Goal: Task Accomplishment & Management: Manage account settings

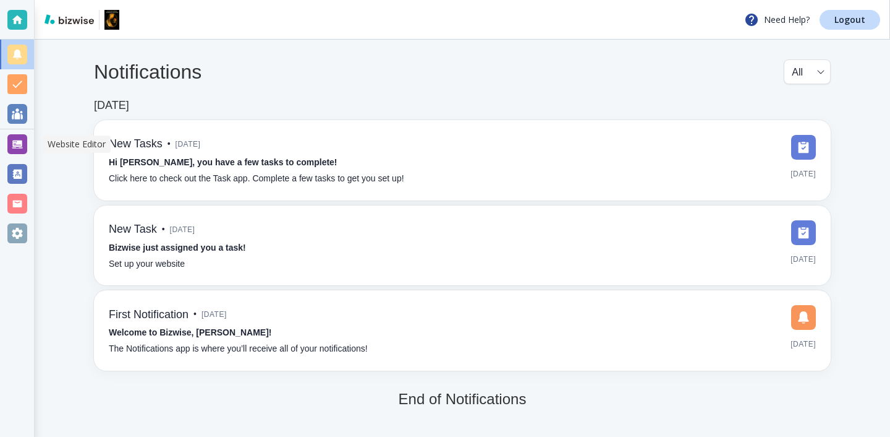
click at [2, 140] on div at bounding box center [17, 144] width 34 height 30
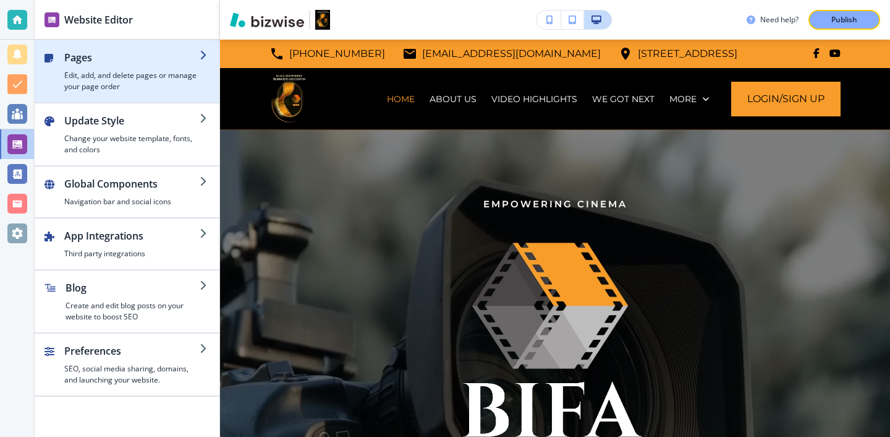
click at [149, 60] on h2 "Pages" at bounding box center [131, 57] width 135 height 15
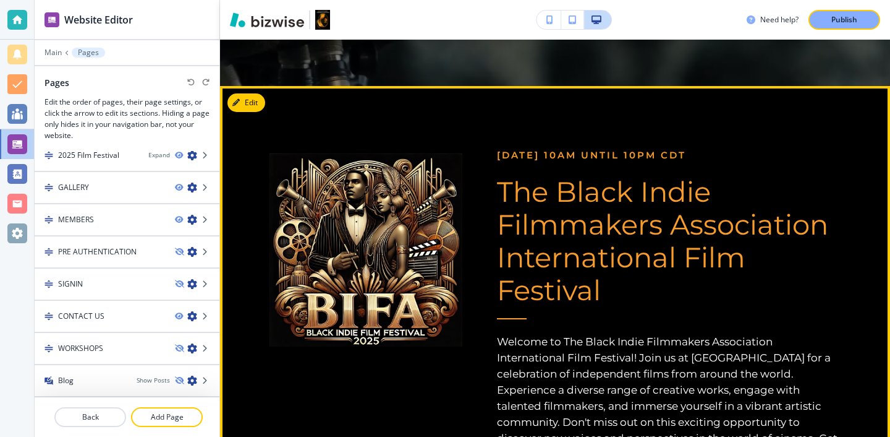
scroll to position [699, 0]
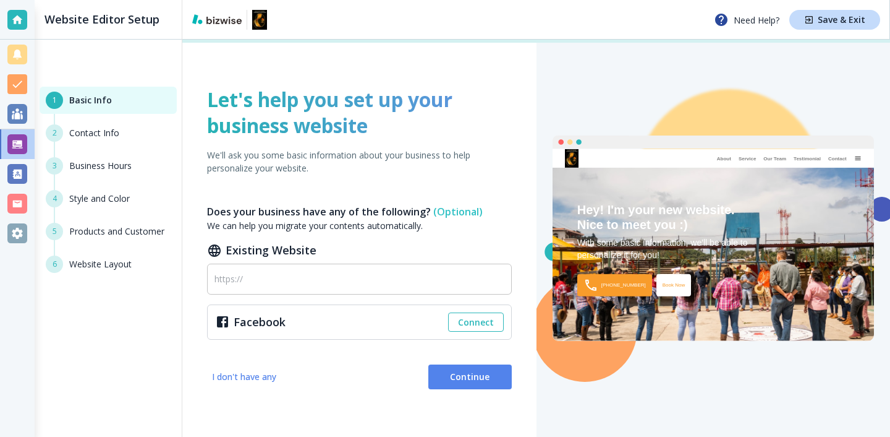
click at [8, 137] on div at bounding box center [17, 144] width 20 height 20
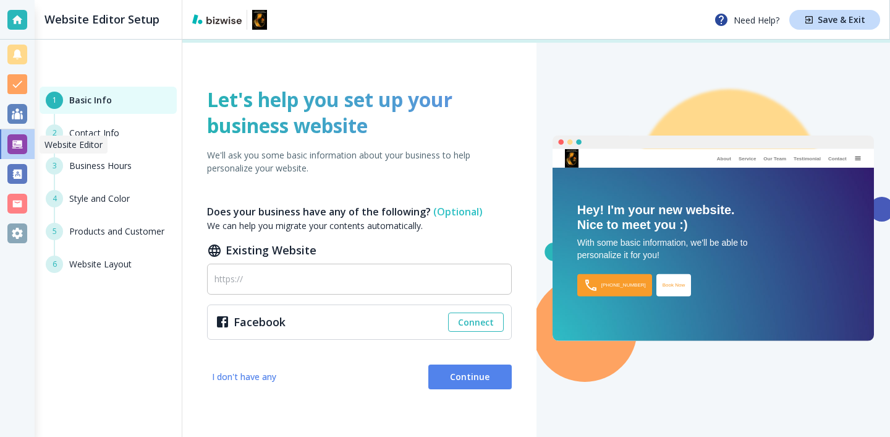
click at [8, 137] on div at bounding box center [17, 144] width 20 height 20
click at [12, 120] on div at bounding box center [17, 114] width 20 height 20
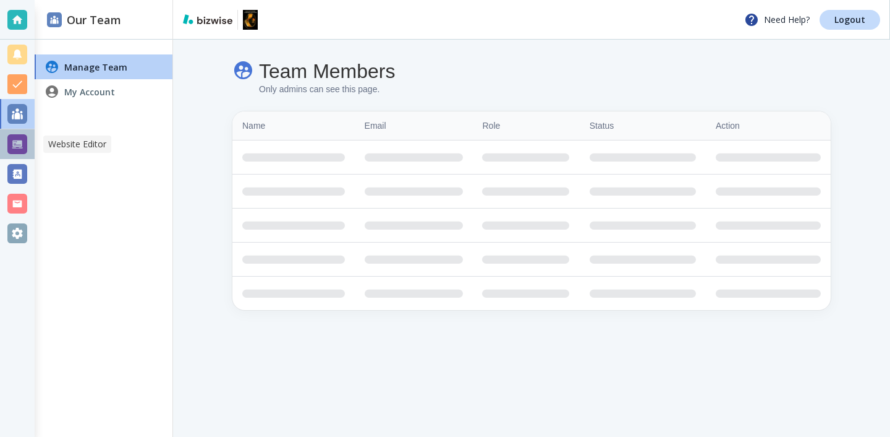
click at [15, 150] on div at bounding box center [17, 144] width 20 height 20
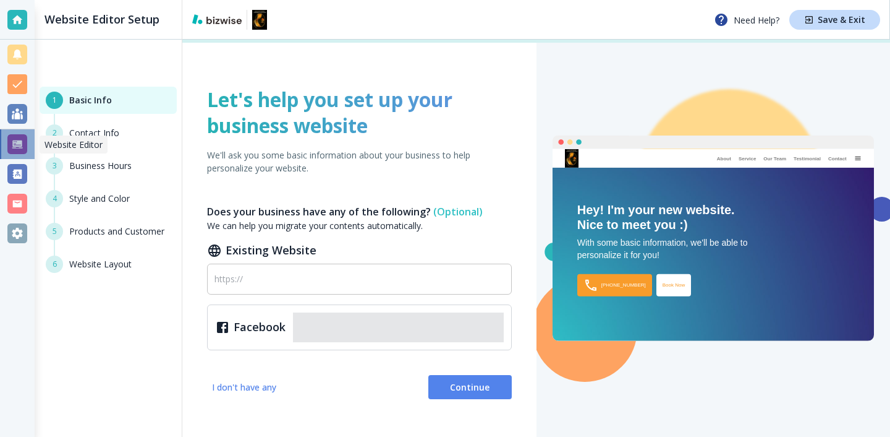
click at [17, 150] on div at bounding box center [17, 144] width 20 height 20
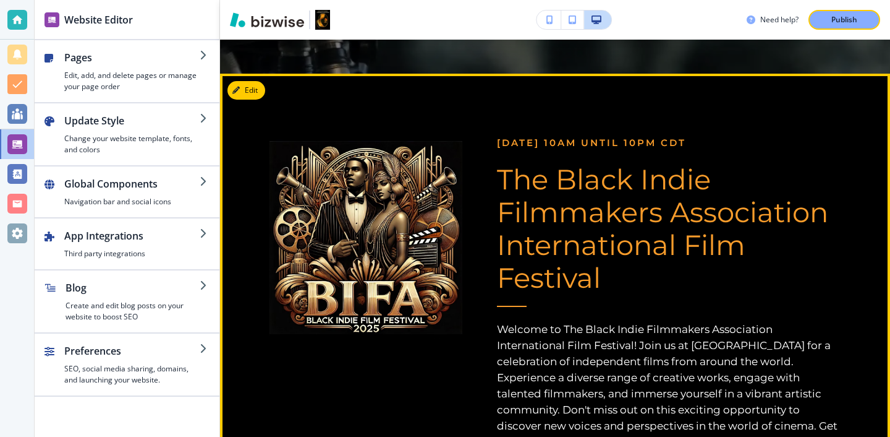
scroll to position [543, 0]
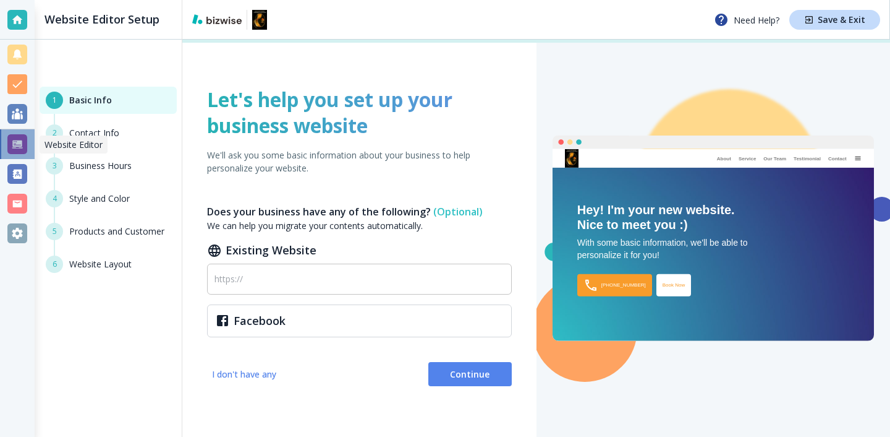
click at [23, 145] on div at bounding box center [17, 144] width 20 height 20
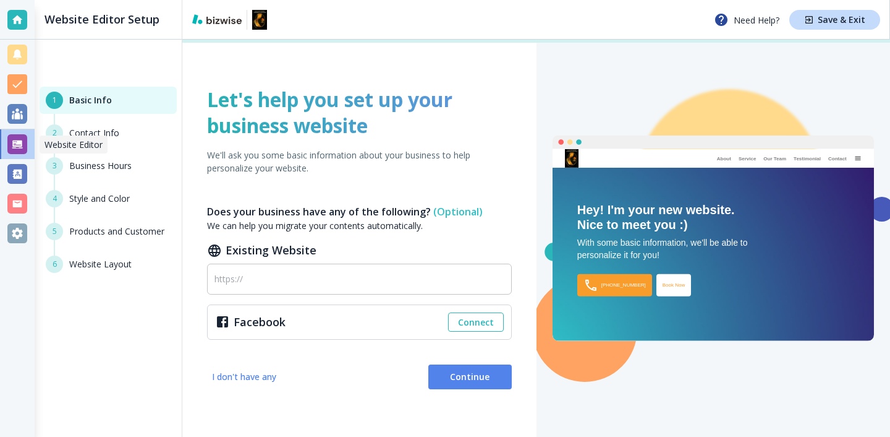
click at [23, 144] on div at bounding box center [17, 144] width 20 height 20
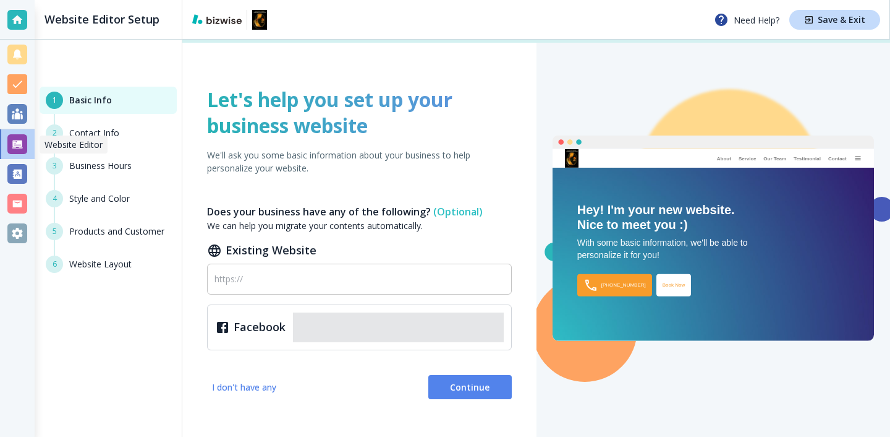
click at [24, 144] on div at bounding box center [17, 144] width 20 height 20
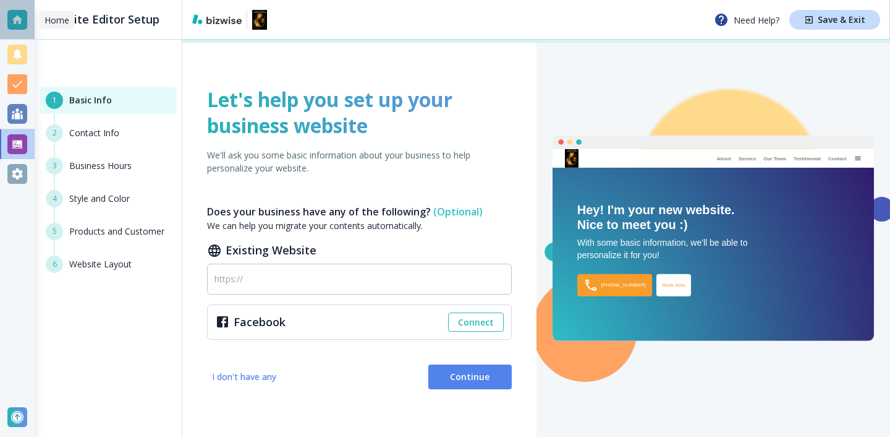
click at [9, 22] on div at bounding box center [17, 20] width 20 height 20
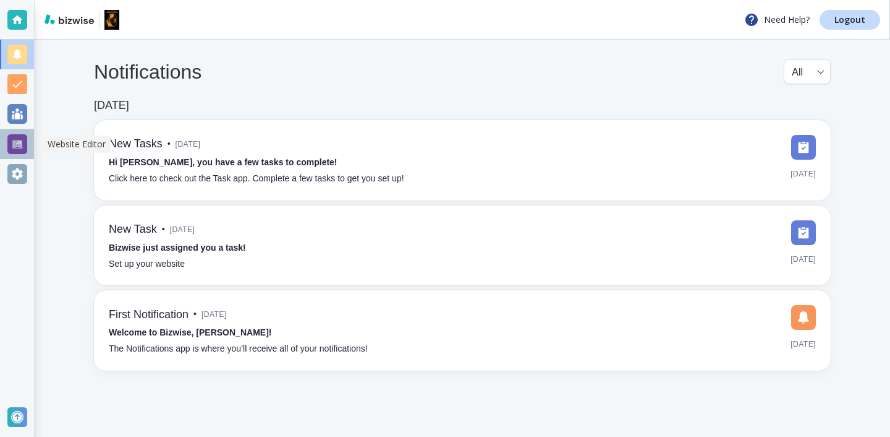
click at [22, 150] on div at bounding box center [17, 144] width 20 height 20
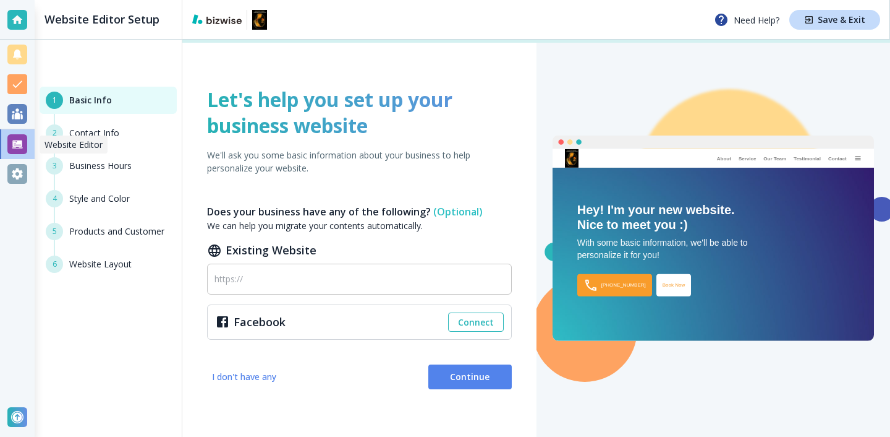
click at [20, 135] on div at bounding box center [17, 144] width 20 height 20
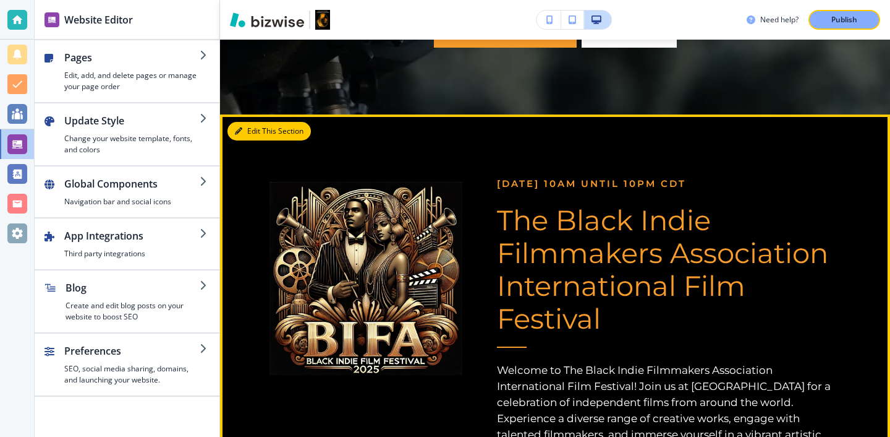
click at [250, 130] on button "Edit This Section" at bounding box center [269, 131] width 83 height 19
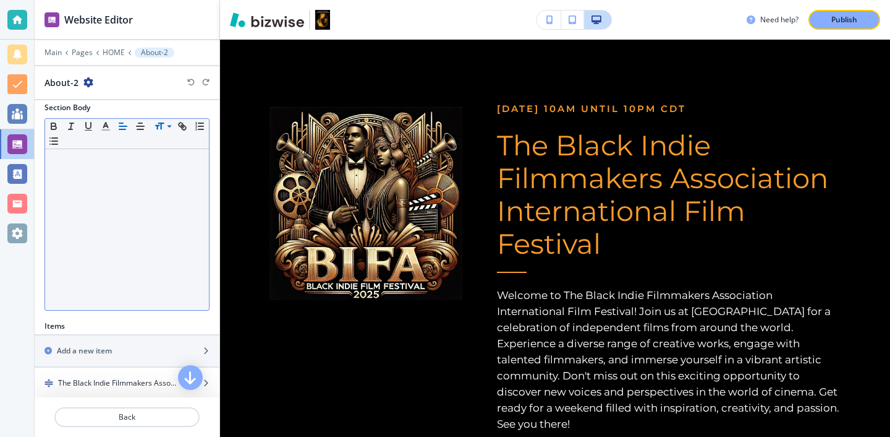
scroll to position [266, 0]
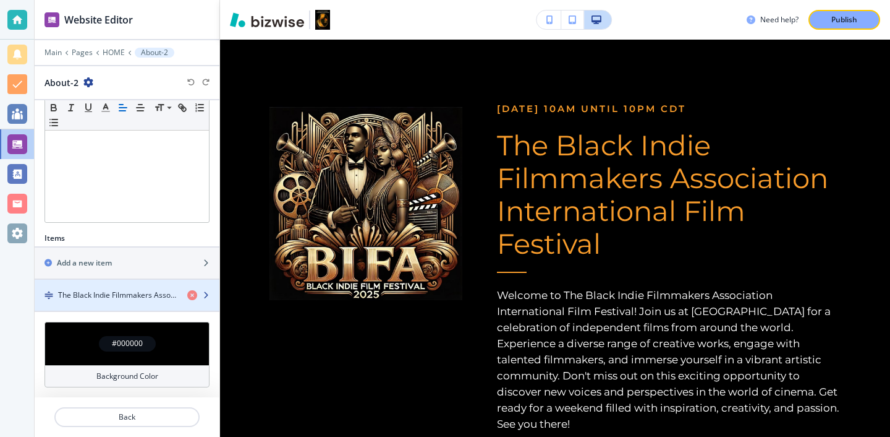
click at [152, 304] on div "button" at bounding box center [127, 305] width 185 height 10
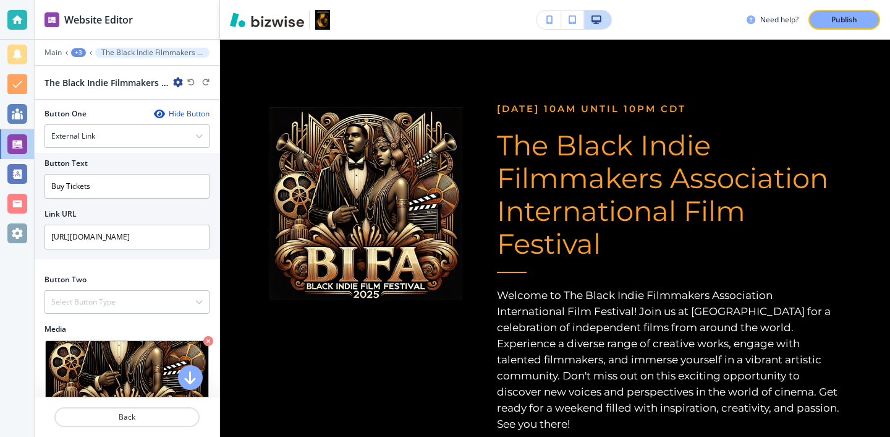
scroll to position [394, 0]
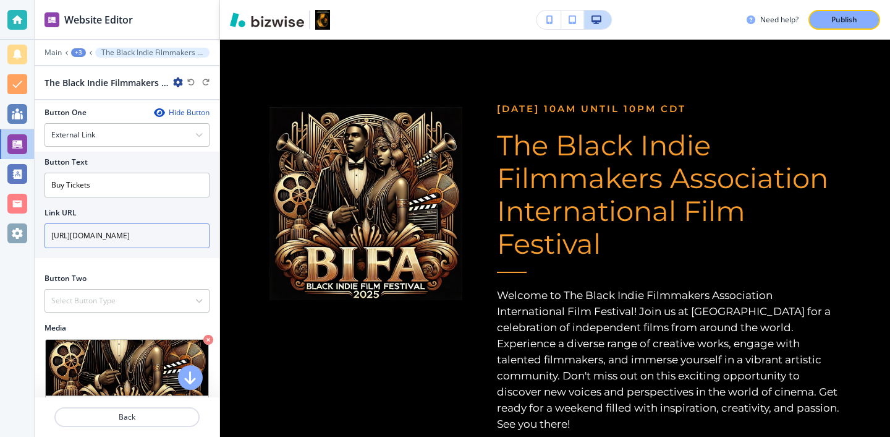
click at [135, 231] on input "https://www.eventbrite.com/e/the-black-indie-filmmakers-assoc-international-fil…" at bounding box center [127, 235] width 165 height 25
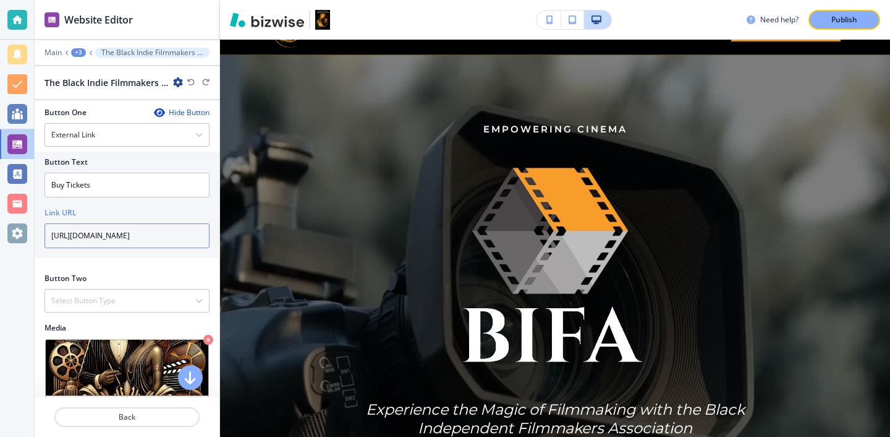
scroll to position [0, 0]
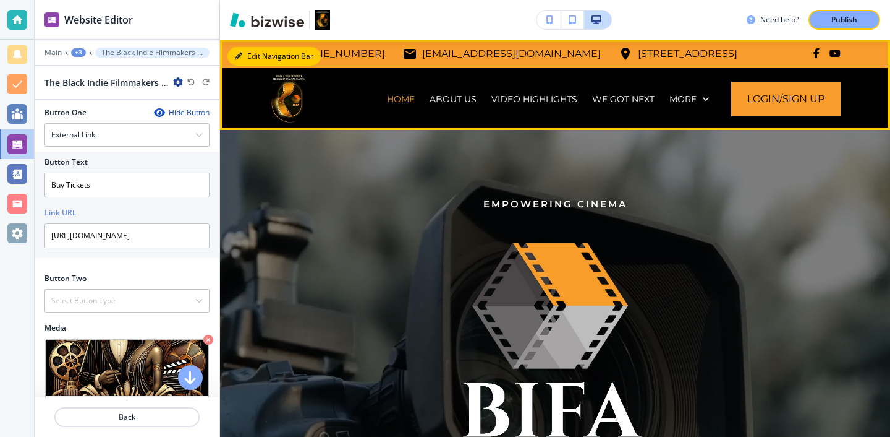
click at [237, 62] on button "Edit Navigation Bar" at bounding box center [274, 56] width 93 height 19
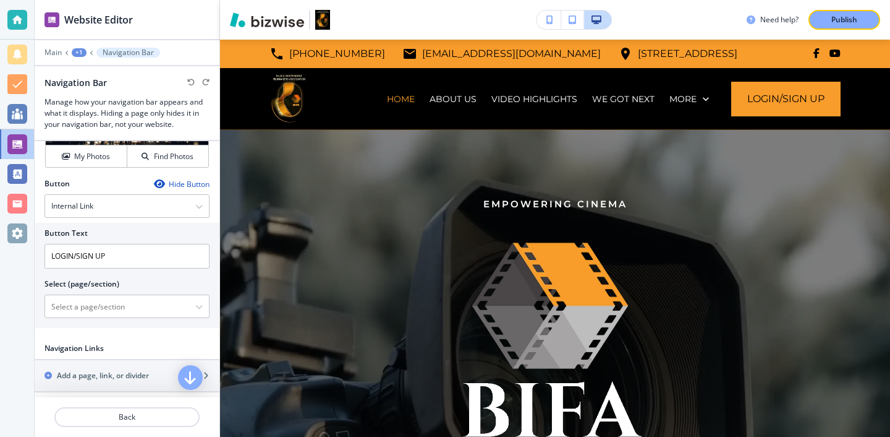
scroll to position [705, 0]
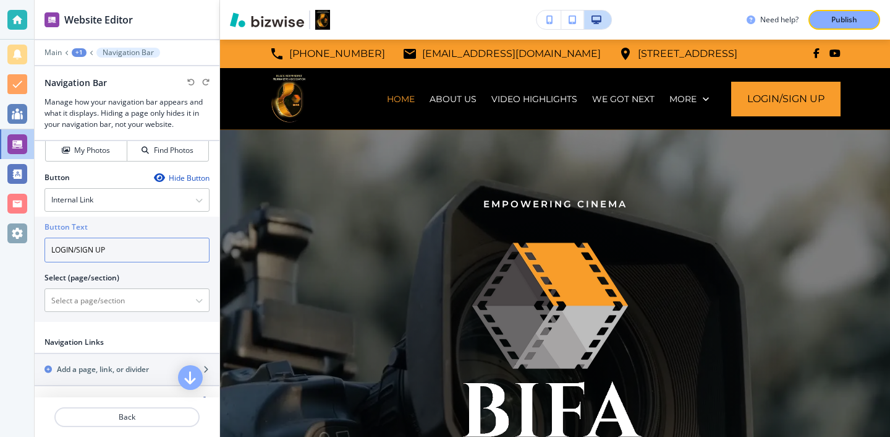
drag, startPoint x: 119, startPoint y: 247, endPoint x: 21, endPoint y: 249, distance: 97.7
click at [21, 249] on div "Website Editor Main +1 Navigation Bar Navigation Bar Manage how your navigation…" at bounding box center [445, 218] width 890 height 437
click at [130, 206] on div "Internal Link" at bounding box center [127, 200] width 164 height 22
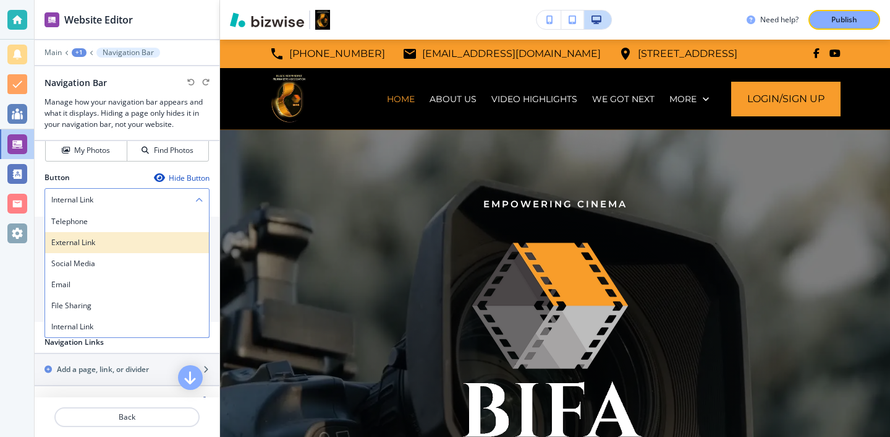
click at [111, 251] on div "External Link" at bounding box center [127, 242] width 164 height 21
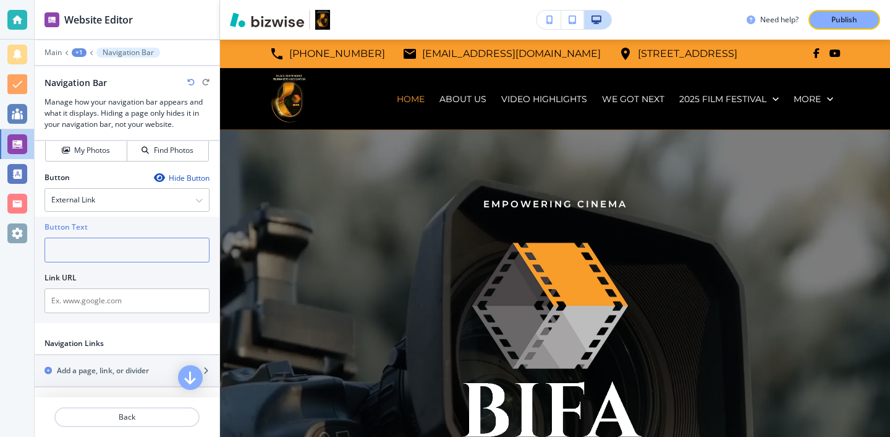
click at [111, 250] on input "text" at bounding box center [127, 249] width 165 height 25
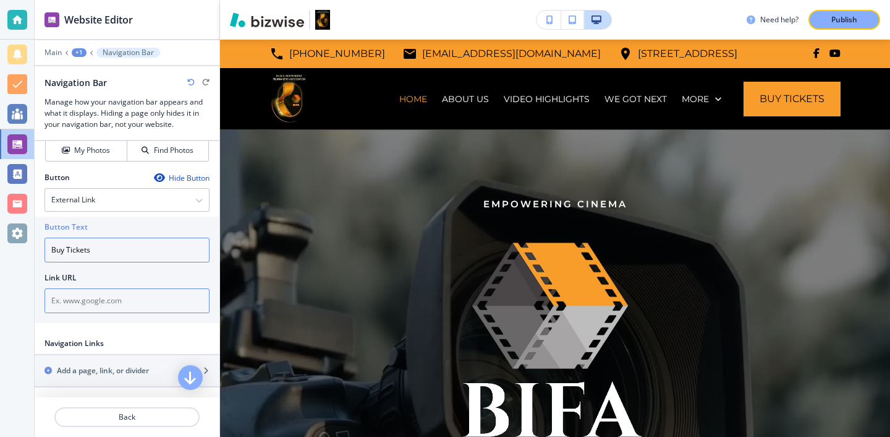
type input "Buy Tickets"
click at [120, 304] on input "text" at bounding box center [127, 300] width 165 height 25
paste input "https://www.eventbrite.com/e/the-black-indie-filmmakers-assoc-international-fil…"
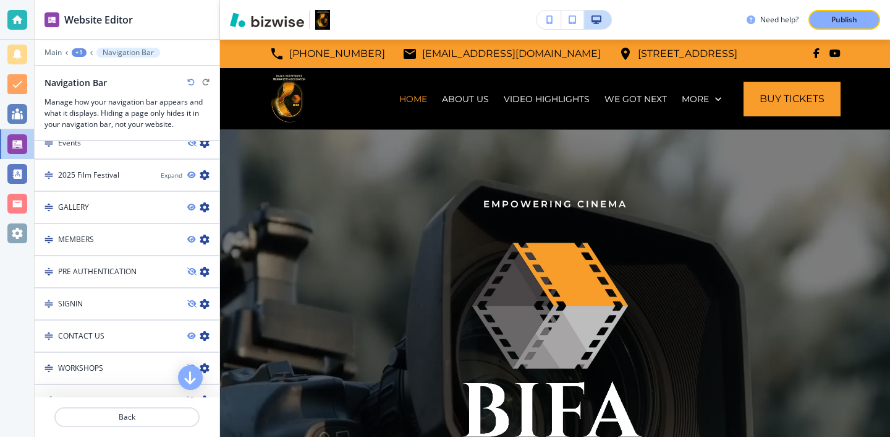
scroll to position [1152, 0]
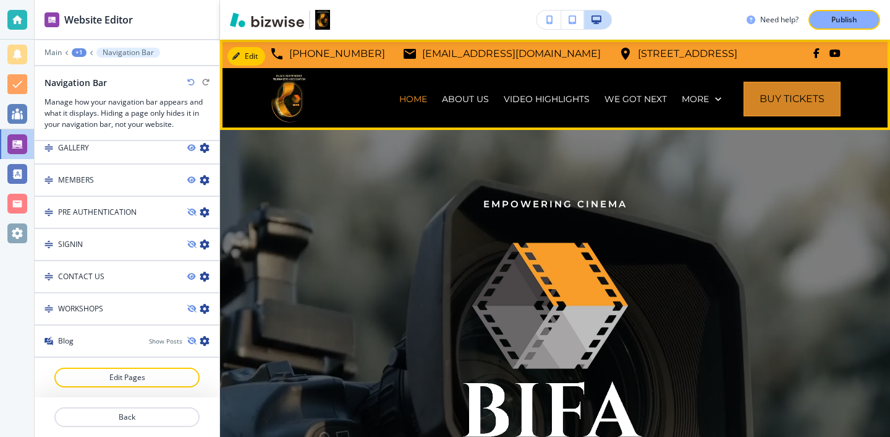
type input "https://www.eventbrite.com/e/the-black-indie-filmmakers-assoc-international-fil…"
click at [816, 105] on link "Buy Tickets" at bounding box center [792, 99] width 97 height 35
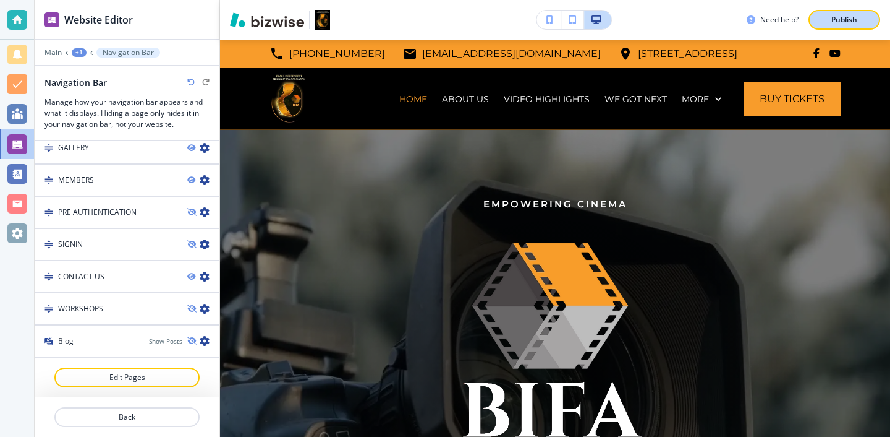
click at [828, 22] on div "Publish" at bounding box center [845, 19] width 40 height 11
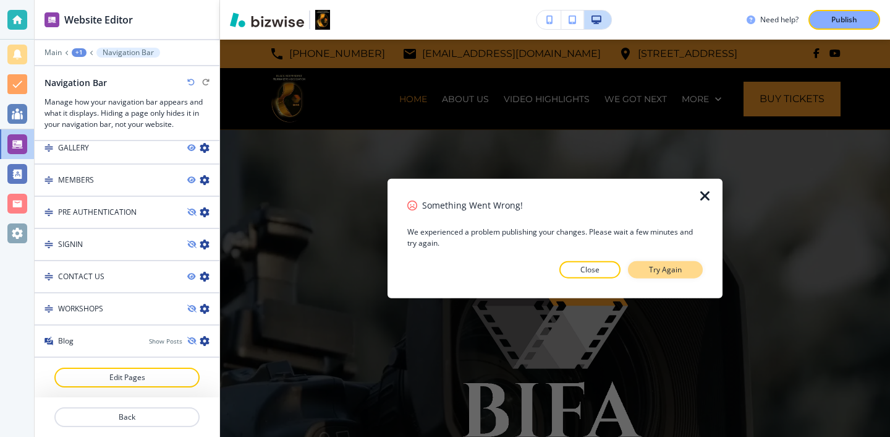
click at [652, 273] on p "Try Again" at bounding box center [665, 268] width 33 height 11
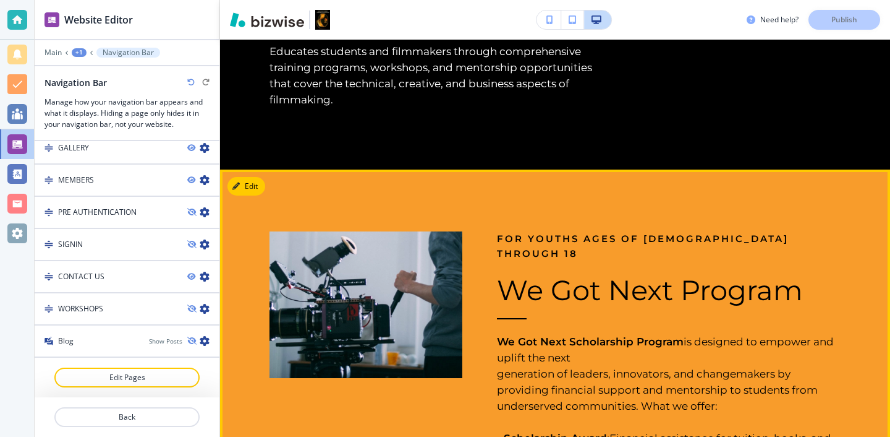
scroll to position [1758, 0]
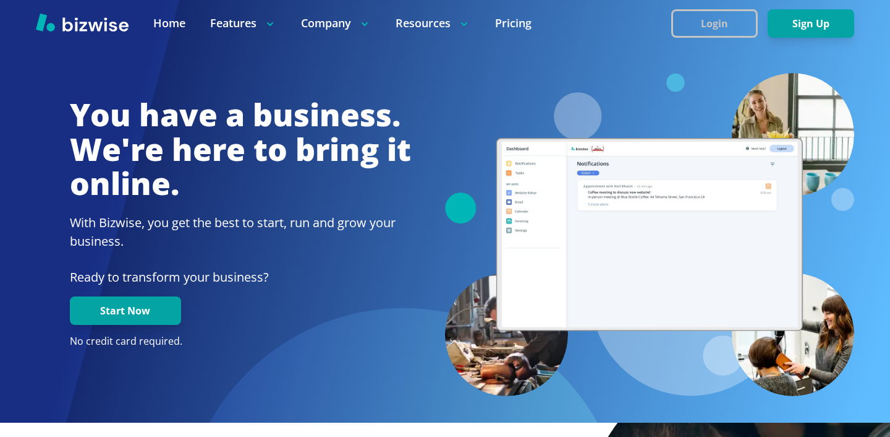
click at [737, 22] on button "Login" at bounding box center [714, 23] width 87 height 28
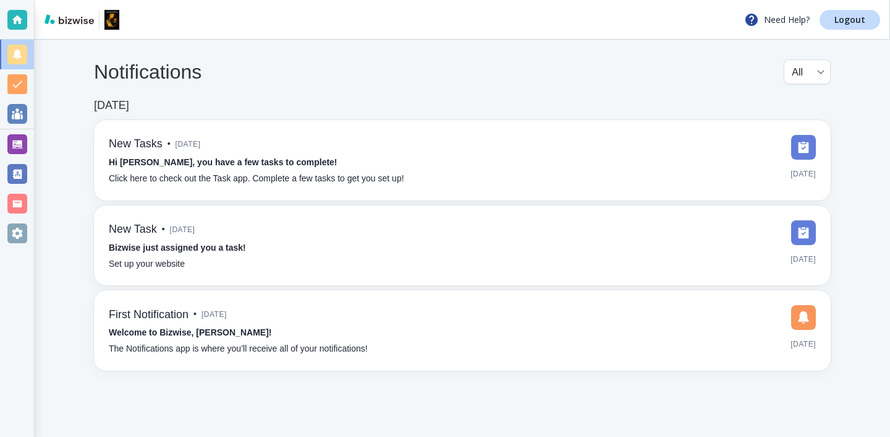
click at [820, 17] on link "Need Help?" at bounding box center [781, 19] width 75 height 15
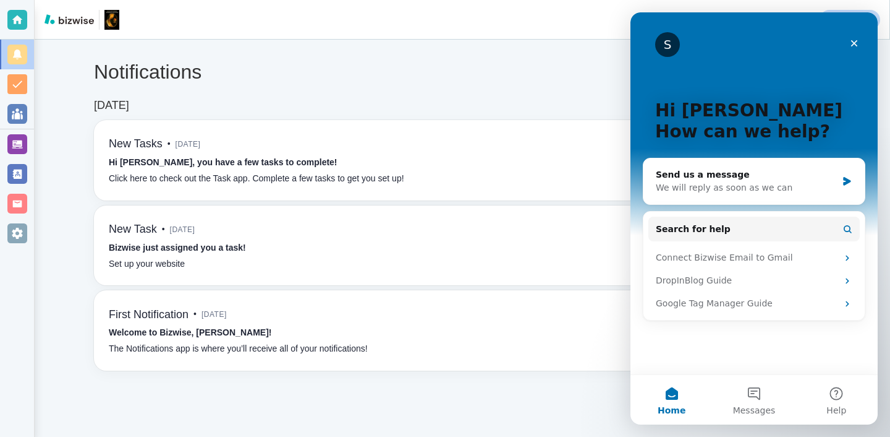
click at [566, 93] on div "Notifications All all ​" at bounding box center [462, 79] width 737 height 40
click at [839, 47] on div "S" at bounding box center [754, 44] width 198 height 25
click at [844, 47] on div "Close" at bounding box center [854, 43] width 22 height 22
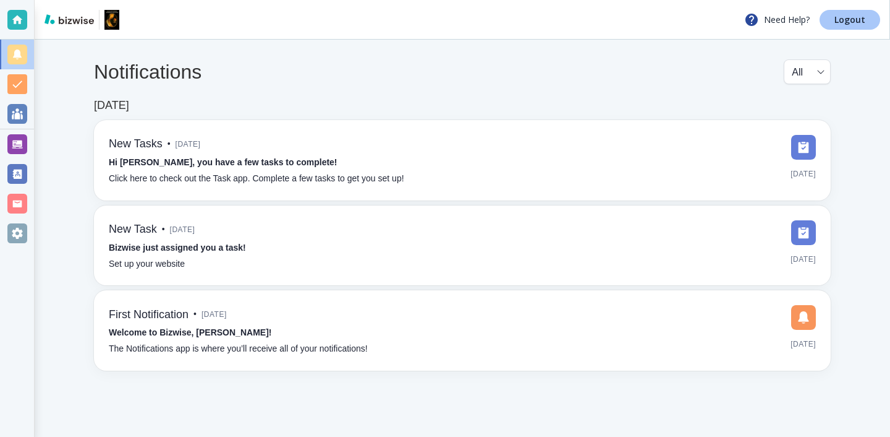
click at [855, 26] on link "Logout" at bounding box center [850, 20] width 61 height 20
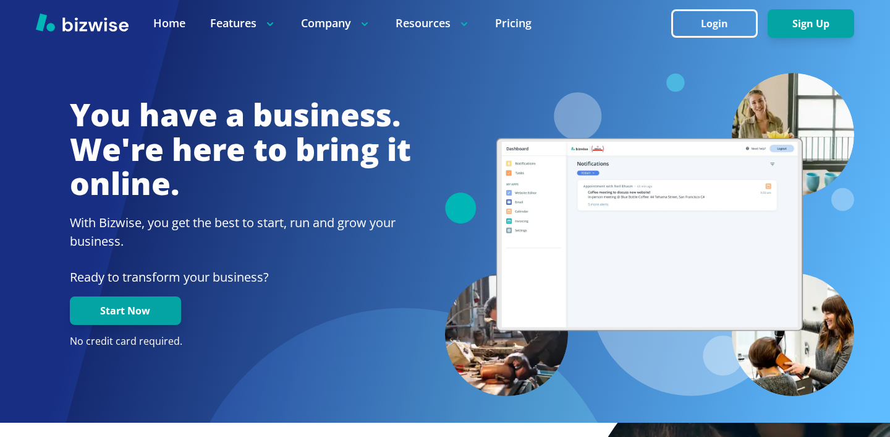
click at [702, 38] on div at bounding box center [445, 23] width 890 height 46
click at [702, 29] on button "Login" at bounding box center [714, 23] width 87 height 28
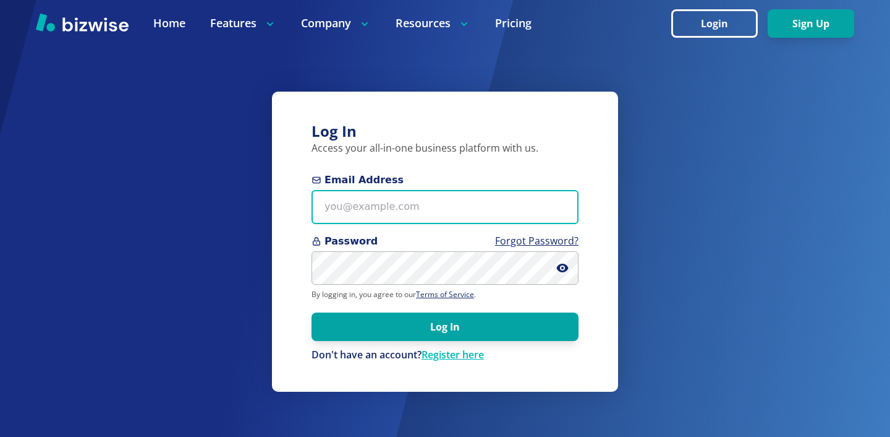
click at [433, 197] on input "Email Address" at bounding box center [445, 207] width 267 height 34
paste input "<-iUBdLn#"D4"
type input "<-iUBdLn#"D4"
drag, startPoint x: 435, startPoint y: 216, endPoint x: 245, endPoint y: 203, distance: 189.6
click at [246, 203] on div "Log In Access your all-in-one business platform with us. Email Address <-iUBdLn…" at bounding box center [445, 218] width 890 height 437
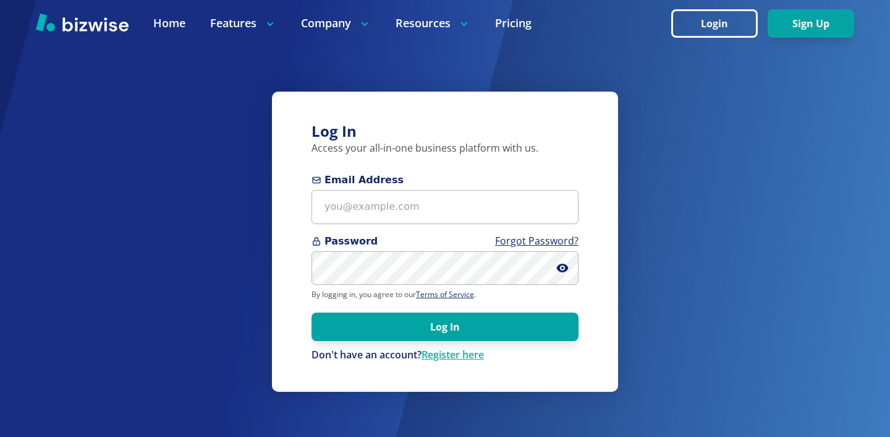
click at [333, 289] on p "By logging in, you agree to our Terms of Service ." at bounding box center [445, 294] width 267 height 10
click at [374, 229] on form "Email Address Password Forgot Password? By logging in, you agree to our Terms o…" at bounding box center [445, 267] width 267 height 189
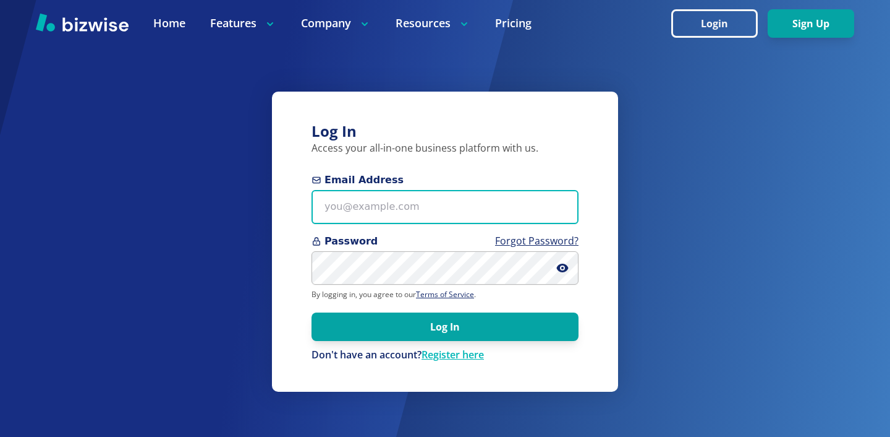
click at [378, 217] on input "Email Address" at bounding box center [445, 207] width 267 height 34
paste input "nuimagedetail.va@gmail.com"
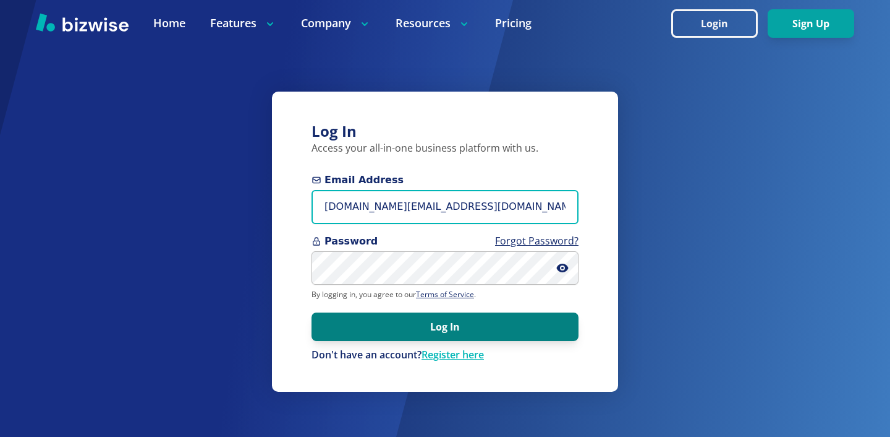
type input "nuimagedetail.va@gmail.com"
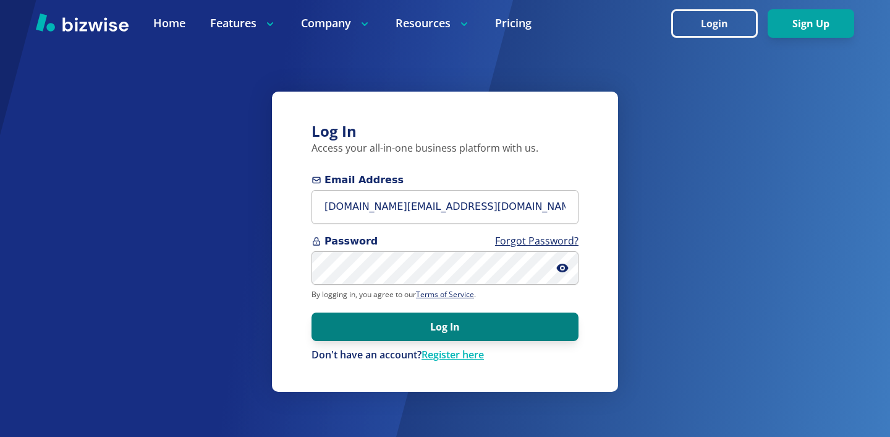
click at [444, 336] on button "Log In" at bounding box center [445, 326] width 267 height 28
